Goal: Information Seeking & Learning: Learn about a topic

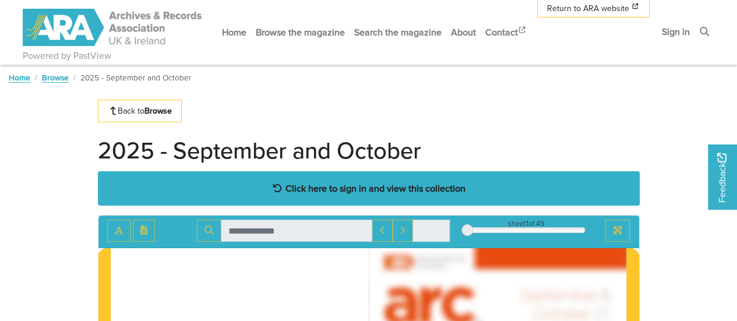
click at [385, 186] on strong "Click here to sign in and view this collection" at bounding box center [376, 188] width 180 height 13
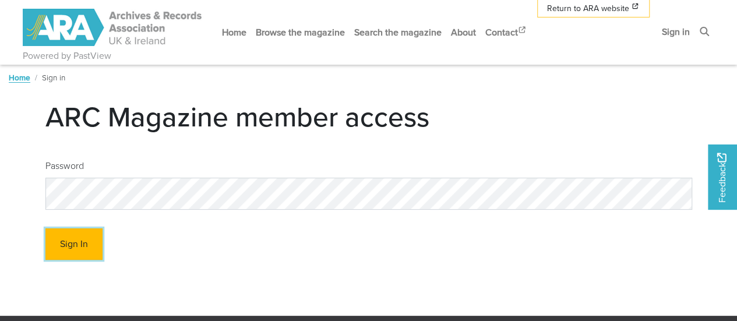
click at [82, 249] on button "Sign In" at bounding box center [73, 244] width 57 height 32
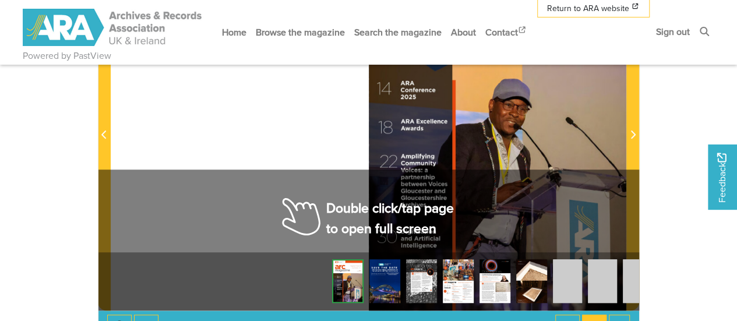
scroll to position [311, 0]
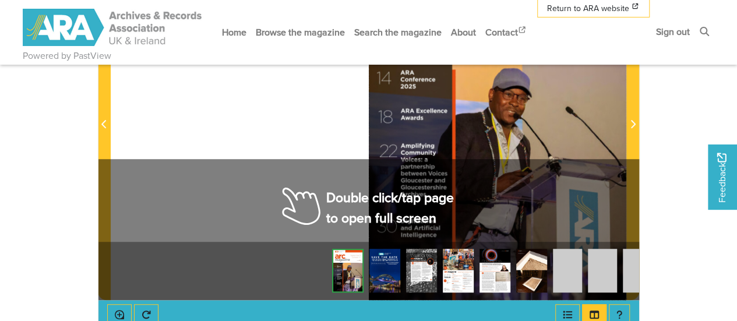
click at [404, 198] on img at bounding box center [498, 117] width 258 height 365
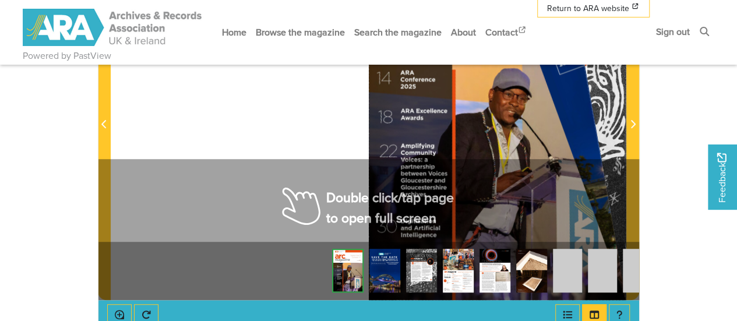
click at [404, 198] on img at bounding box center [498, 117] width 258 height 365
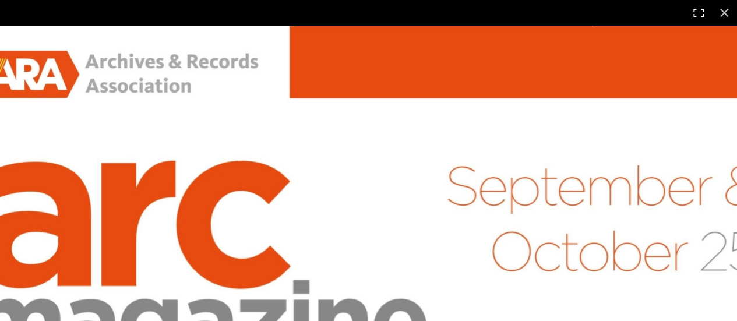
click at [689, 10] on button at bounding box center [699, 13] width 26 height 26
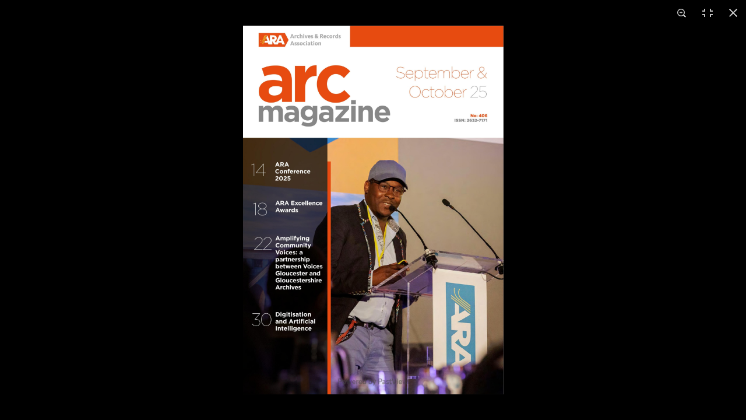
click at [586, 199] on div at bounding box center [616, 236] width 746 height 420
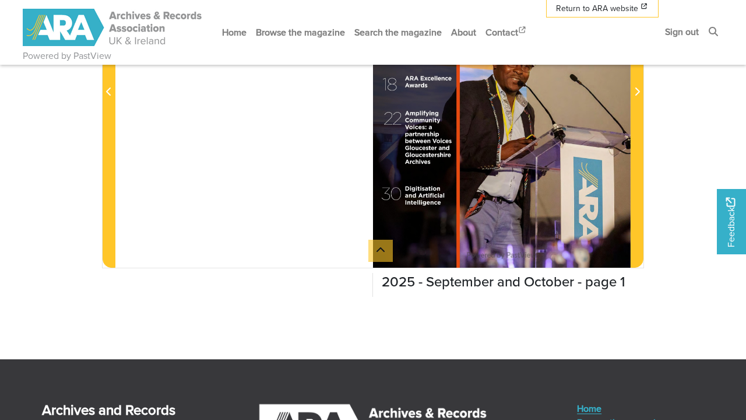
drag, startPoint x: 668, startPoint y: 112, endPoint x: 664, endPoint y: 188, distance: 75.8
click at [664, 188] on html "Powered by PastView Menu" at bounding box center [373, 172] width 746 height 966
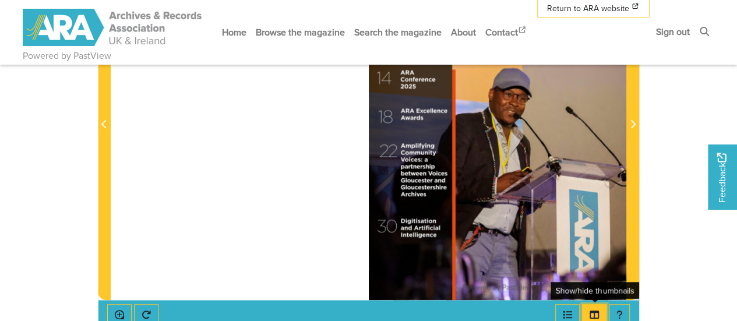
click at [599, 312] on icon "Thumbnails" at bounding box center [594, 315] width 9 height 8
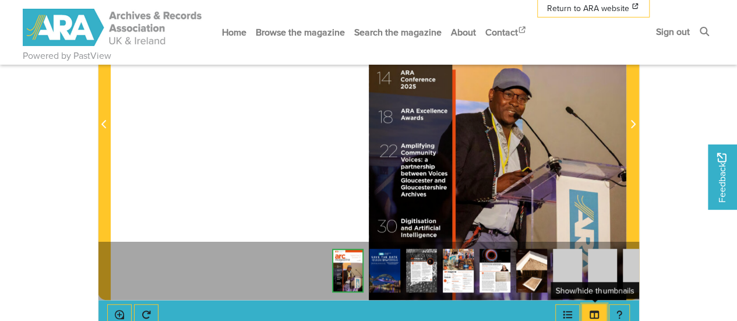
click at [599, 312] on icon "Thumbnails" at bounding box center [594, 315] width 9 height 8
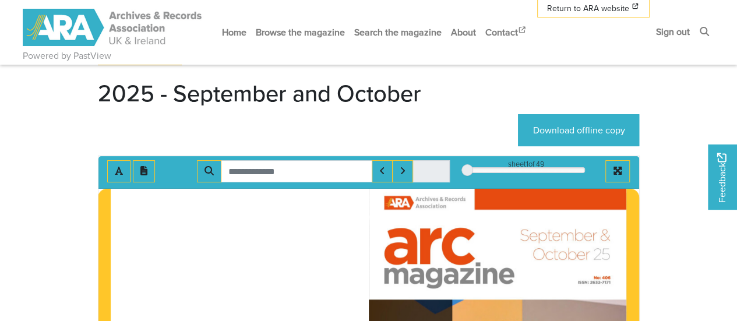
scroll to position [52, 0]
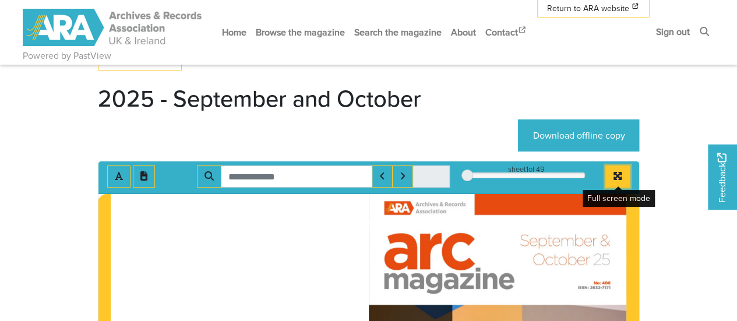
click at [614, 170] on button "Full screen mode" at bounding box center [618, 177] width 24 height 22
